Goal: Task Accomplishment & Management: Use online tool/utility

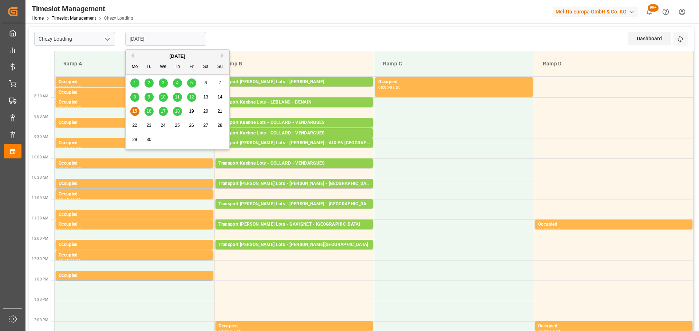
click at [142, 37] on input "[DATE]" at bounding box center [165, 39] width 81 height 14
click at [134, 53] on div "[DATE]" at bounding box center [177, 56] width 103 height 7
click at [131, 56] on button "Previous Month" at bounding box center [131, 55] width 4 height 4
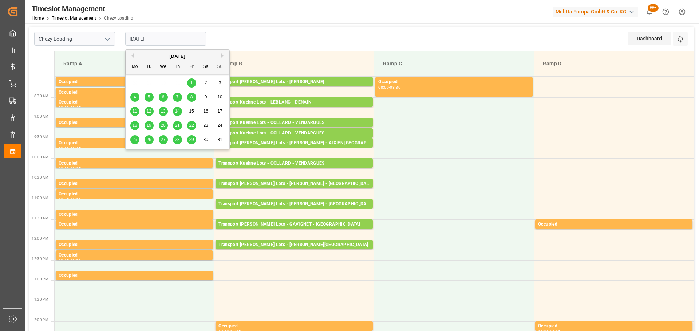
click at [178, 110] on span "14" at bounding box center [177, 111] width 5 height 5
type input "[DATE]"
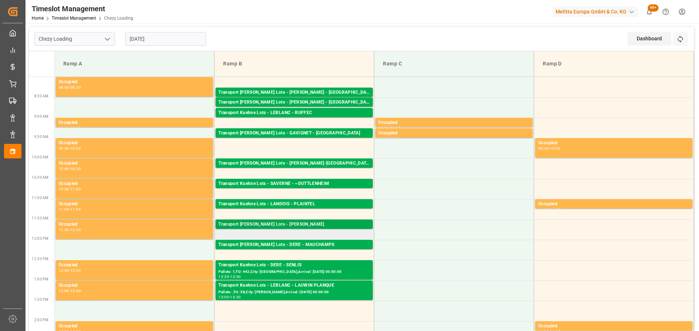
click at [295, 225] on div "Transport [PERSON_NAME] Lots - [PERSON_NAME]" at bounding box center [293, 224] width 151 height 7
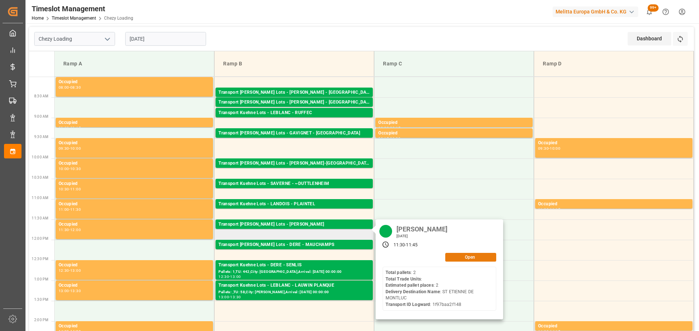
click at [470, 255] on button "Open" at bounding box center [470, 257] width 51 height 9
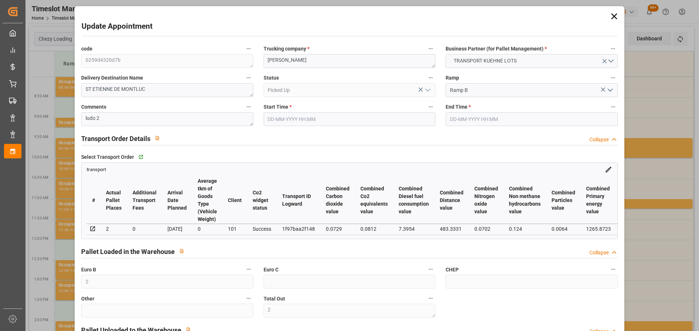
type input "[DATE] 11:30"
type input "[DATE] 11:45"
type input "[DATE] 14:58"
type input "[DATE] 12:32"
type input "[DATE]"
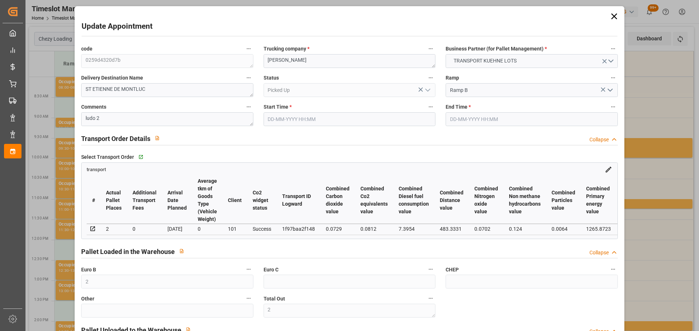
type input "[DATE]"
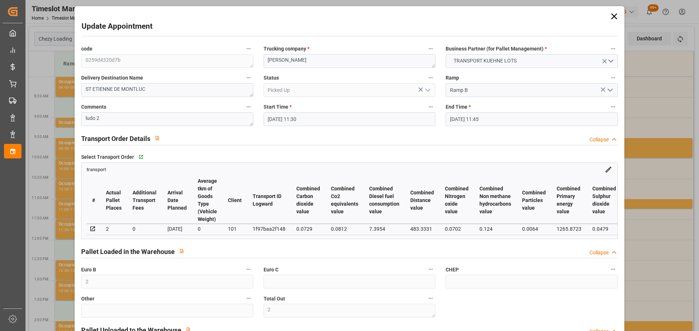
click at [611, 16] on icon at bounding box center [614, 16] width 6 height 6
